Goal: Navigation & Orientation: Find specific page/section

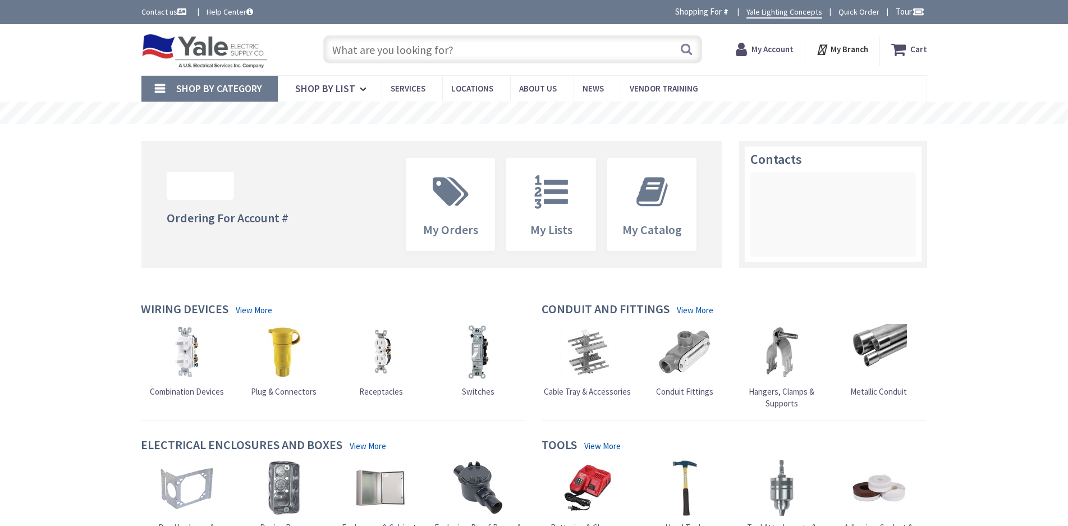
type input "[PERSON_NAME][GEOGRAPHIC_DATA], [STREET_ADDRESS]"
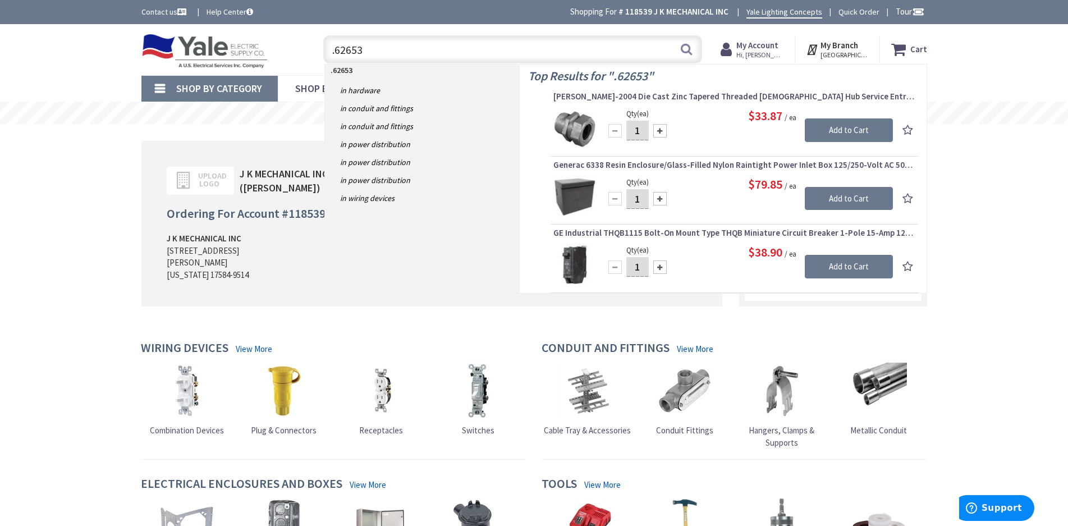
type input ".62653"
